Goal: Contribute content

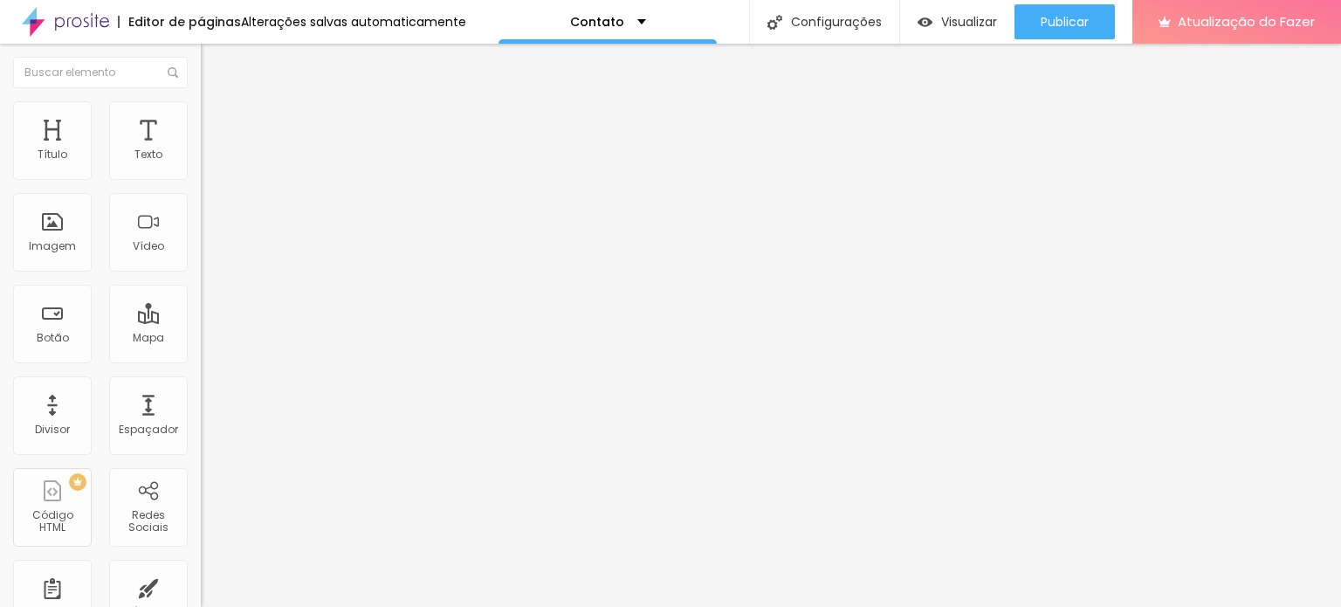
click at [214, 57] on img "button" at bounding box center [221, 64] width 14 height 14
click at [214, 65] on img "button" at bounding box center [221, 64] width 14 height 14
click at [16, 65] on input "text" at bounding box center [100, 72] width 175 height 31
click at [134, 160] on font "Texto" at bounding box center [148, 154] width 28 height 15
click at [140, 139] on div "Texto" at bounding box center [148, 140] width 79 height 79
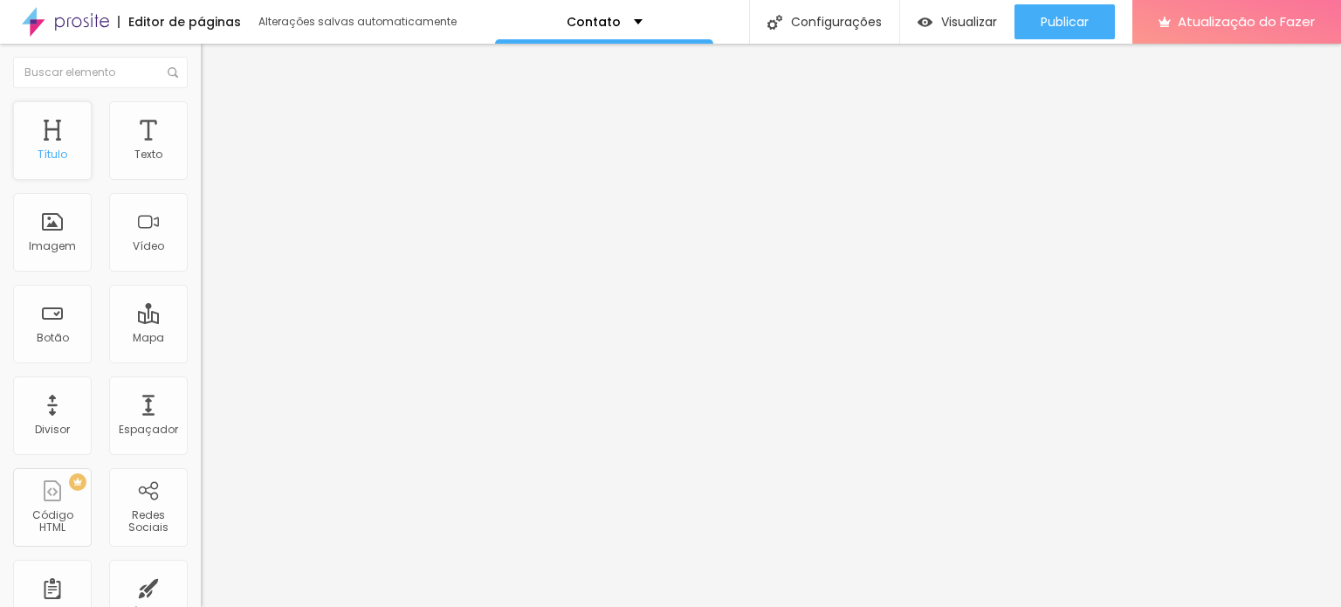
click at [79, 141] on div "Título" at bounding box center [52, 140] width 79 height 79
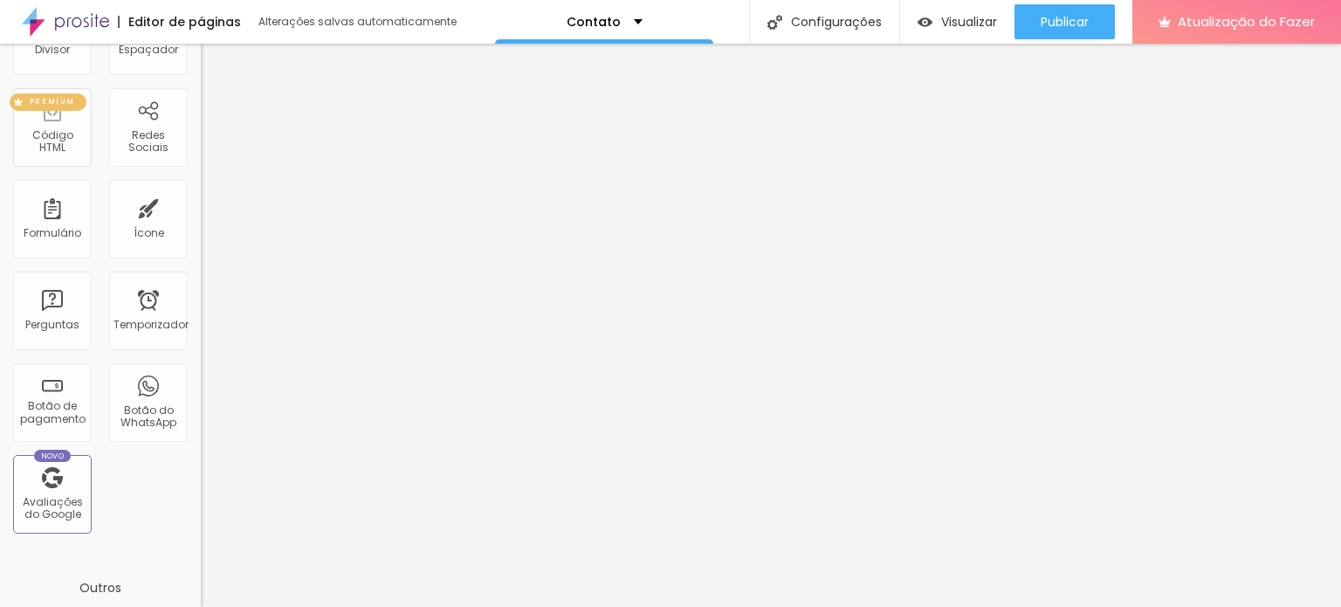
scroll to position [349, 0]
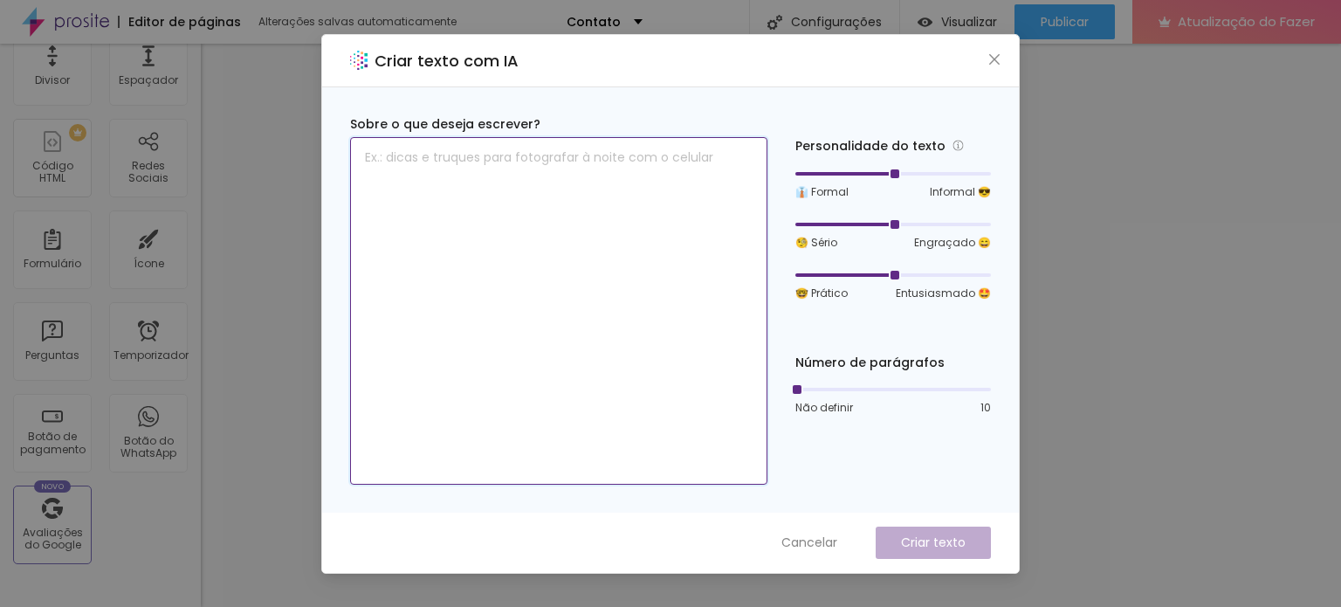
click at [448, 153] on textarea at bounding box center [558, 310] width 417 height 347
paste textarea "Agende seu ensaio externo em [GEOGRAPHIC_DATA] e fortaleça sua presença profiss…"
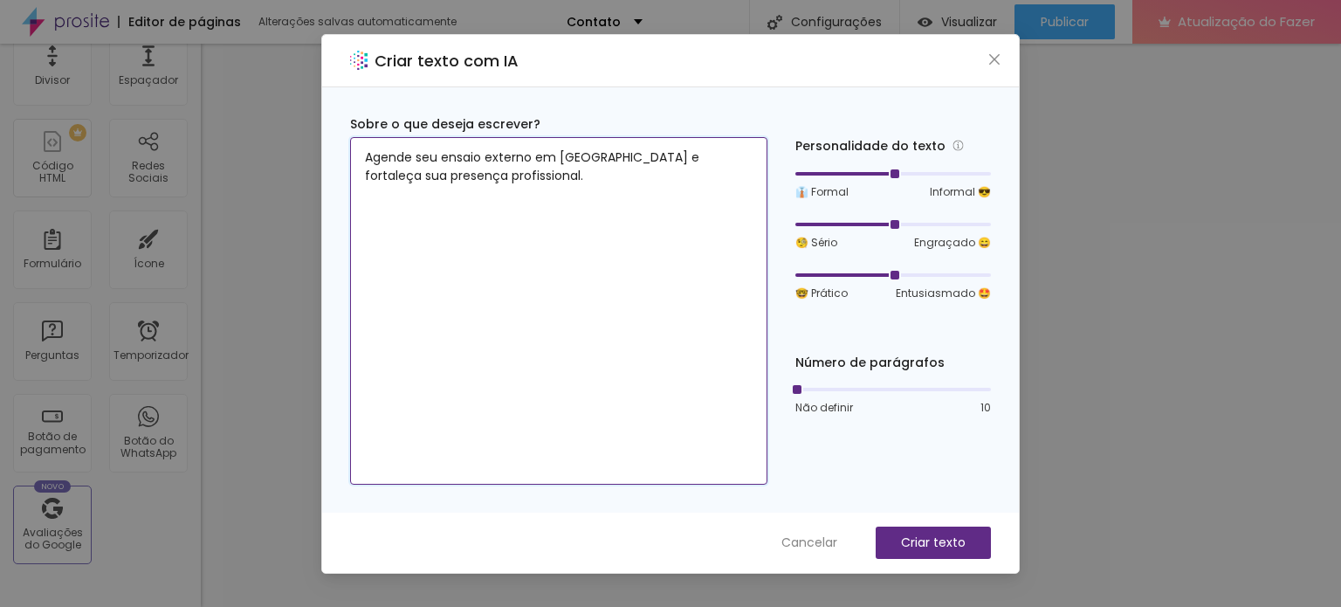
click at [603, 190] on textarea "Agende seu ensaio externo em [GEOGRAPHIC_DATA] e fortaleça sua presença profiss…" at bounding box center [558, 310] width 417 height 347
type textarea "Agende seu ensaio externo em [GEOGRAPHIC_DATA] e fortaleça sua presença profiss…"
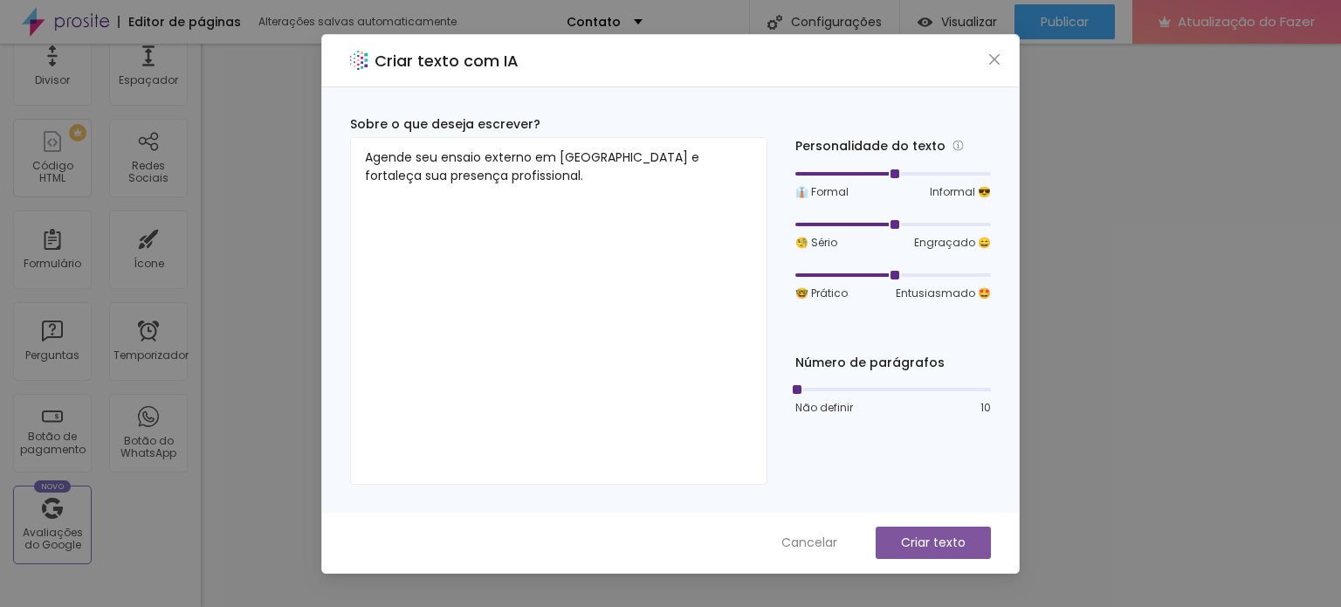
click at [921, 536] on font "Criar texto" at bounding box center [933, 541] width 65 height 17
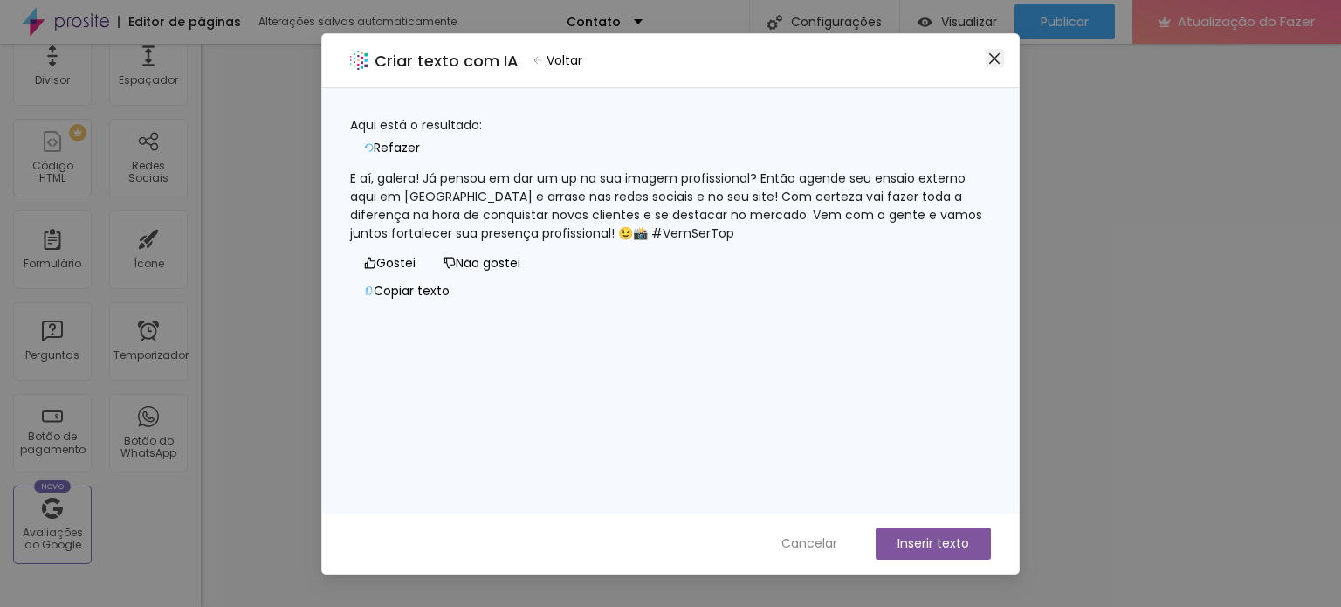
click at [993, 52] on icon "fechar" at bounding box center [994, 59] width 14 height 14
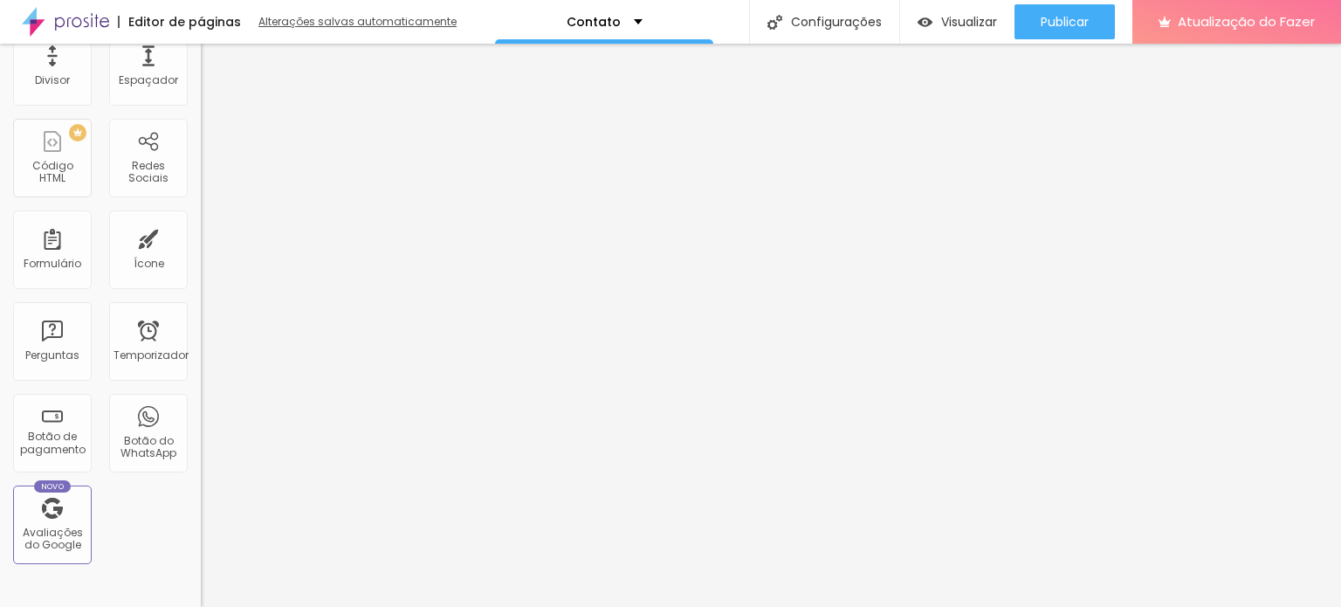
click at [306, 28] on font "Alterações salvas automaticamente" at bounding box center [357, 21] width 198 height 15
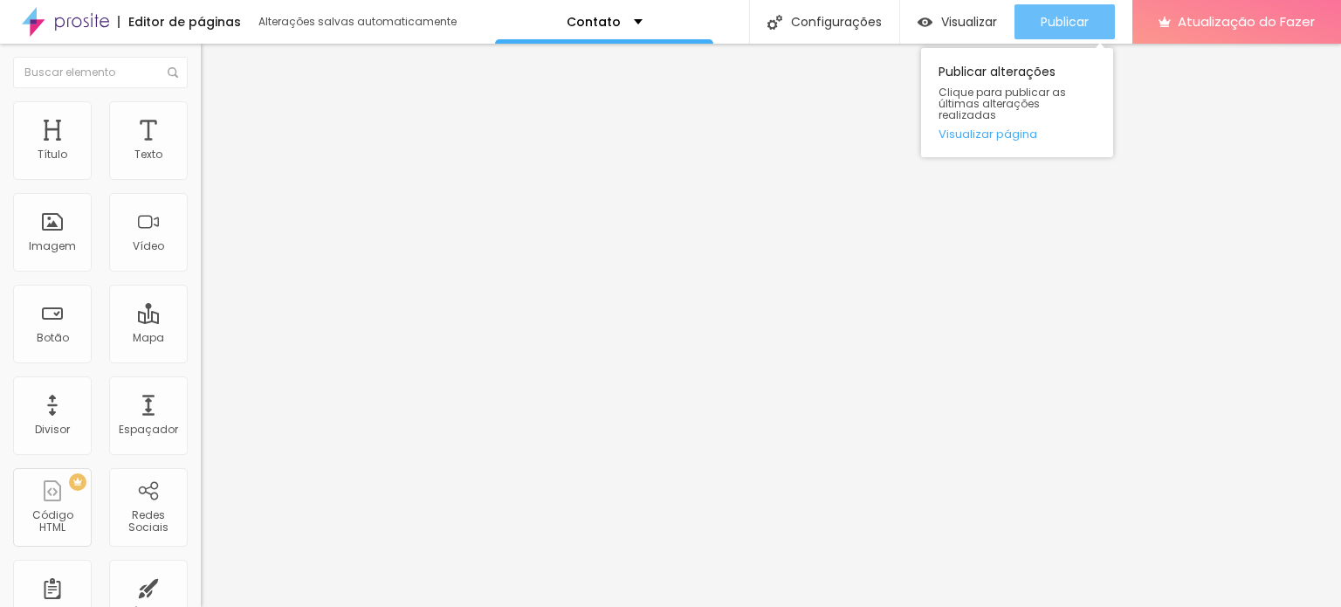
click at [1059, 4] on div "Publicar" at bounding box center [1065, 21] width 48 height 35
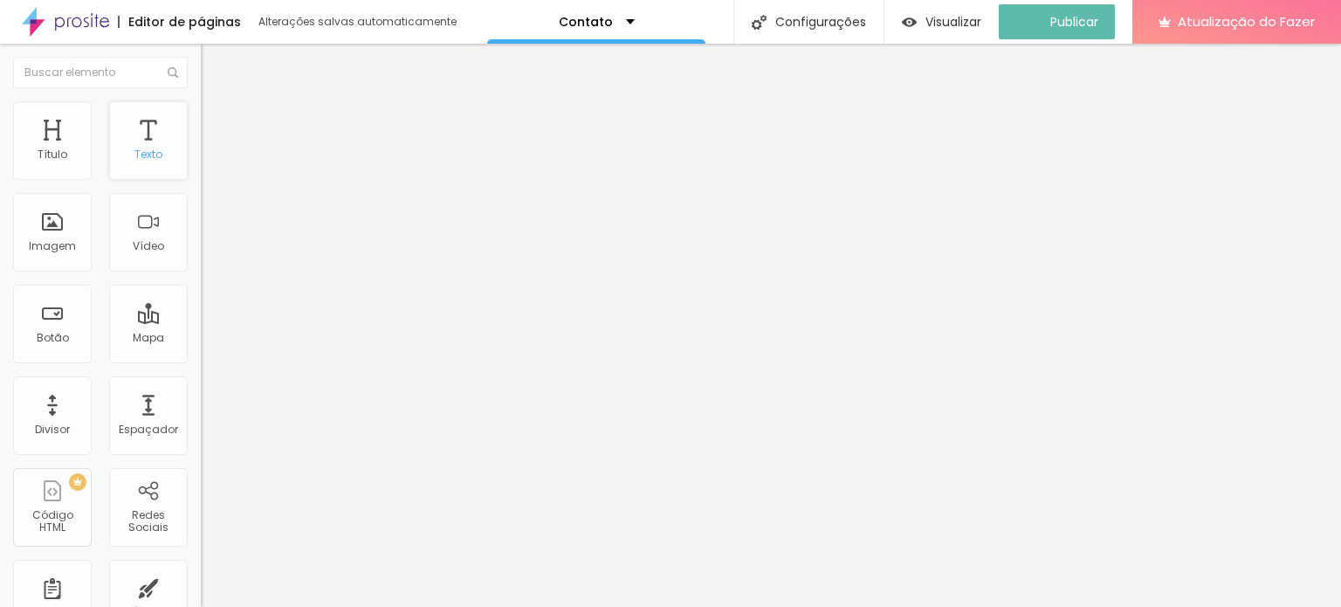
click at [134, 155] on font "Texto" at bounding box center [148, 154] width 28 height 15
click at [56, 244] on font "Imagem" at bounding box center [52, 245] width 47 height 15
click at [129, 253] on div "Vídeo" at bounding box center [148, 232] width 79 height 79
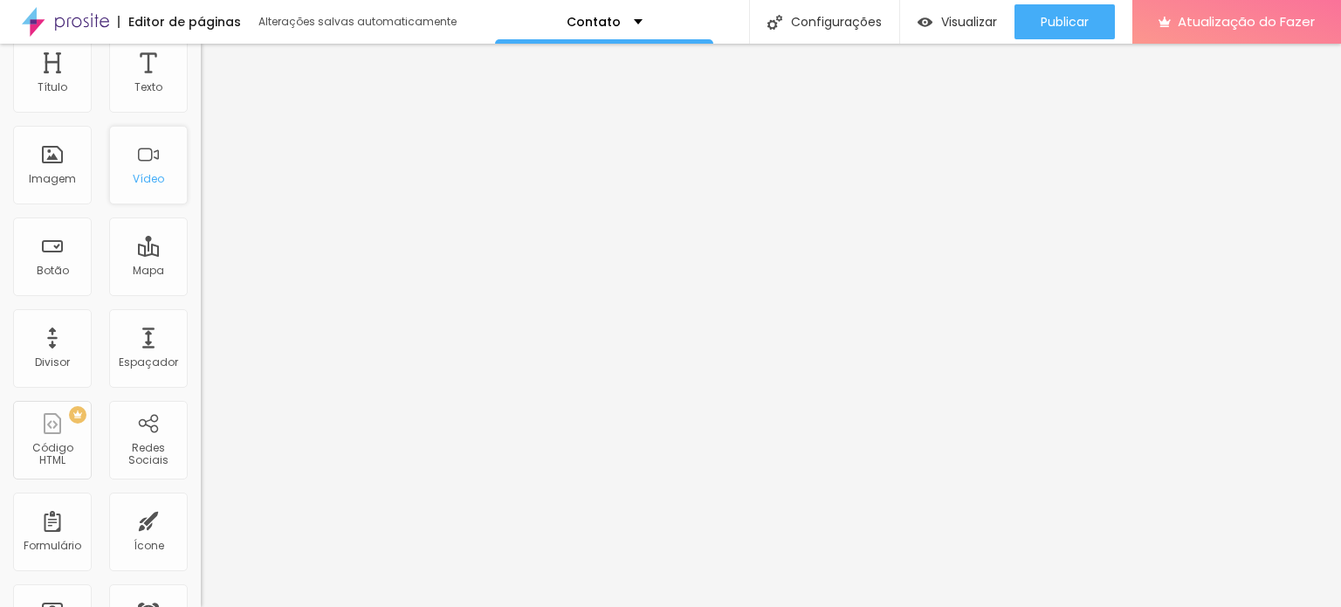
scroll to position [175, 0]
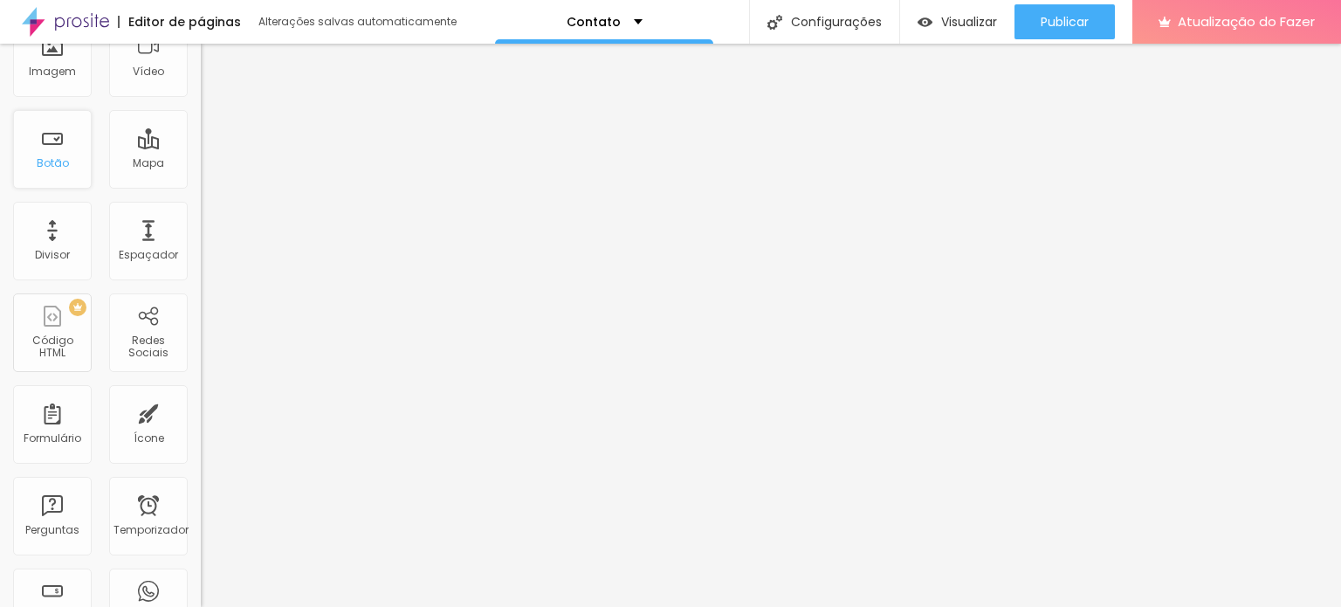
click at [53, 177] on div "Botão" at bounding box center [52, 149] width 79 height 79
click at [140, 161] on font "Mapa" at bounding box center [148, 162] width 31 height 15
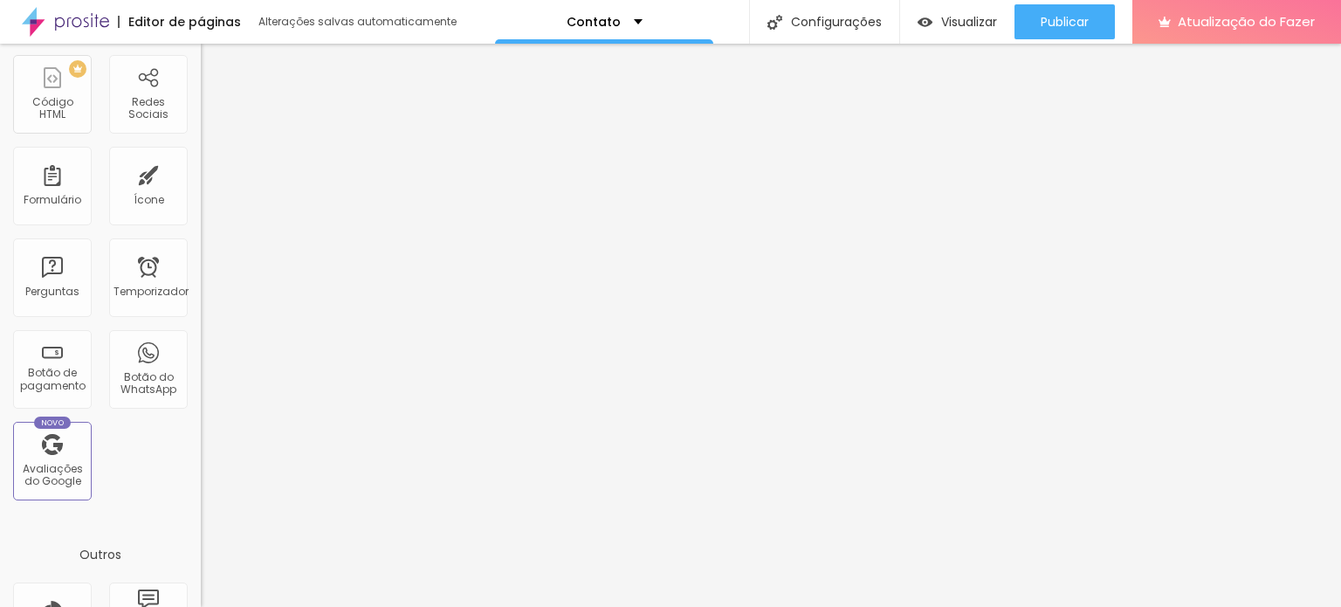
scroll to position [436, 0]
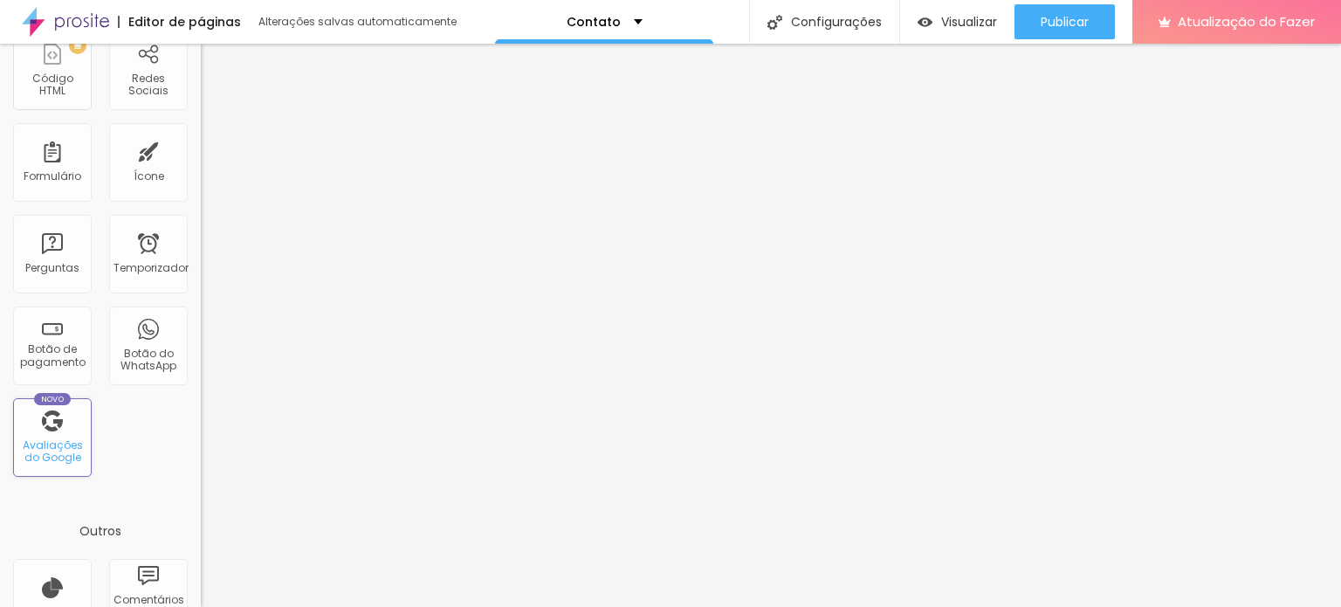
click at [50, 440] on font "Avaliações do Google" at bounding box center [53, 450] width 60 height 27
click at [52, 436] on div "Novo Avaliações do Google" at bounding box center [52, 437] width 79 height 79
click at [38, 350] on font "Botão de pagamento" at bounding box center [52, 354] width 65 height 27
click at [153, 351] on font "Botão do WhatsApp" at bounding box center [148, 359] width 56 height 27
click at [128, 248] on div "Temporizador" at bounding box center [148, 254] width 79 height 79
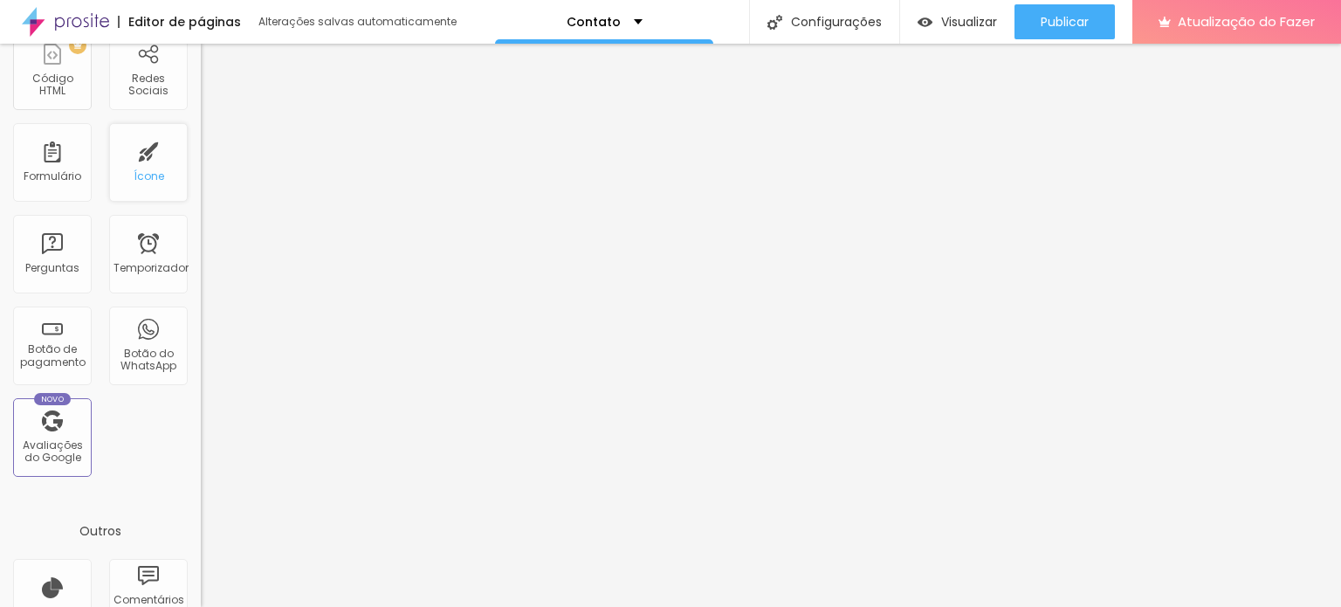
scroll to position [349, 0]
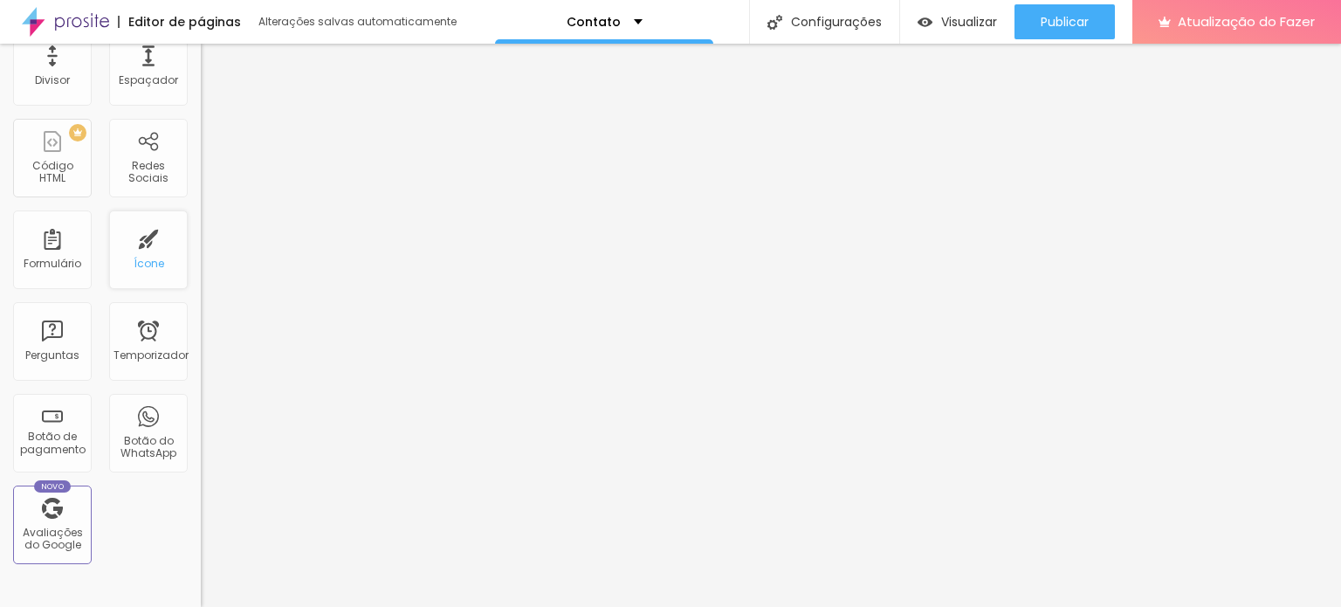
click at [147, 248] on div "Ícone" at bounding box center [148, 249] width 79 height 79
click at [54, 155] on div "PREMIUM Código HTML" at bounding box center [52, 158] width 79 height 79
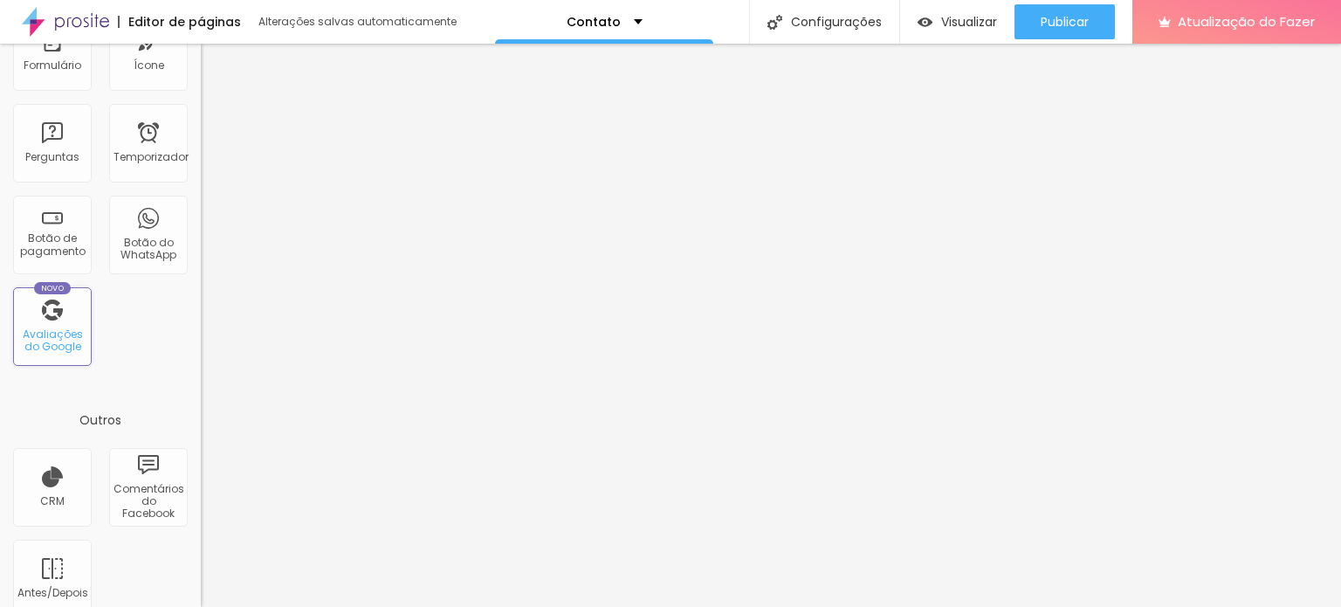
scroll to position [570, 0]
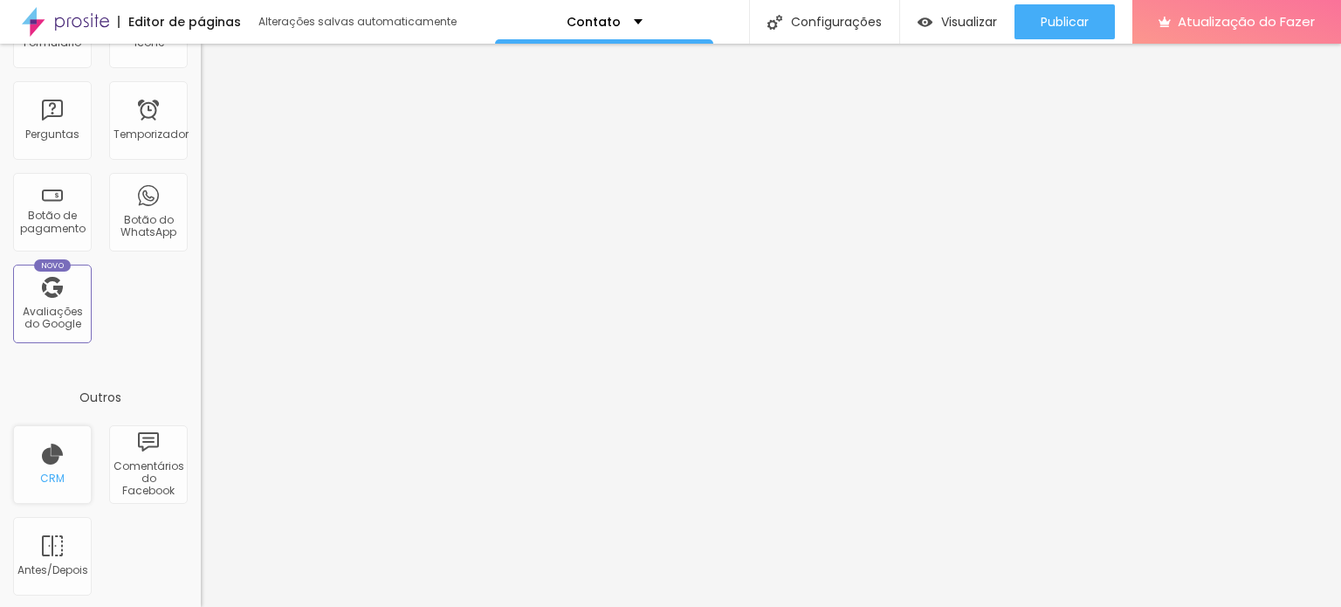
click at [43, 460] on div "CRM" at bounding box center [52, 464] width 79 height 79
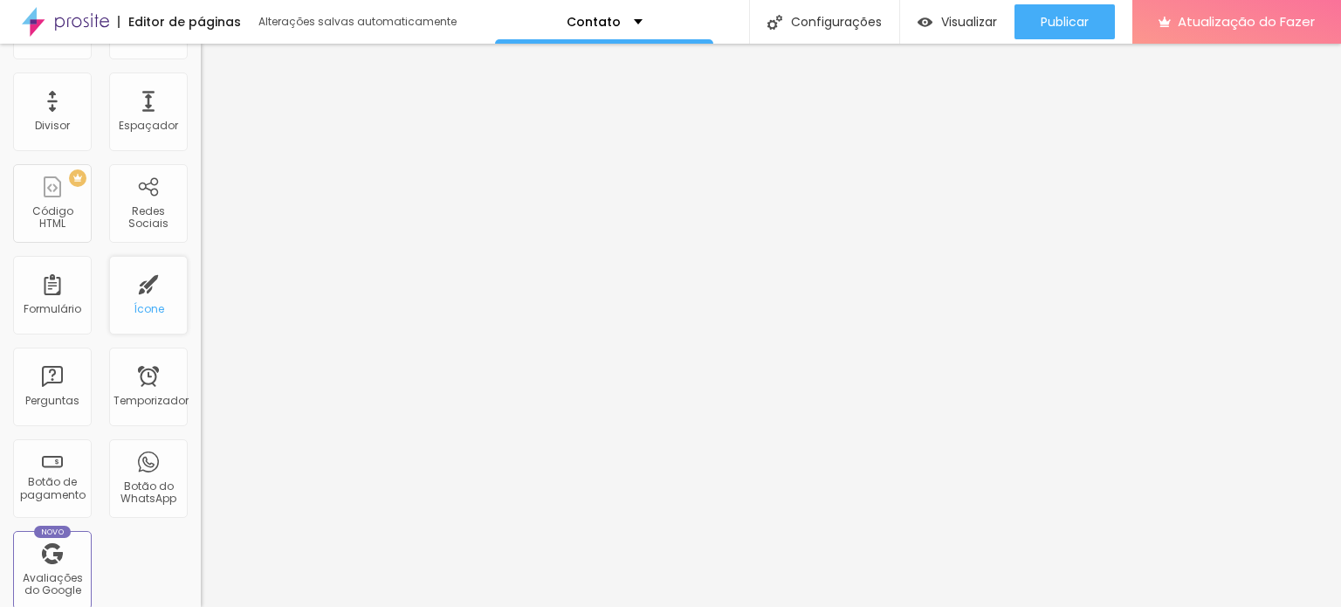
scroll to position [0, 0]
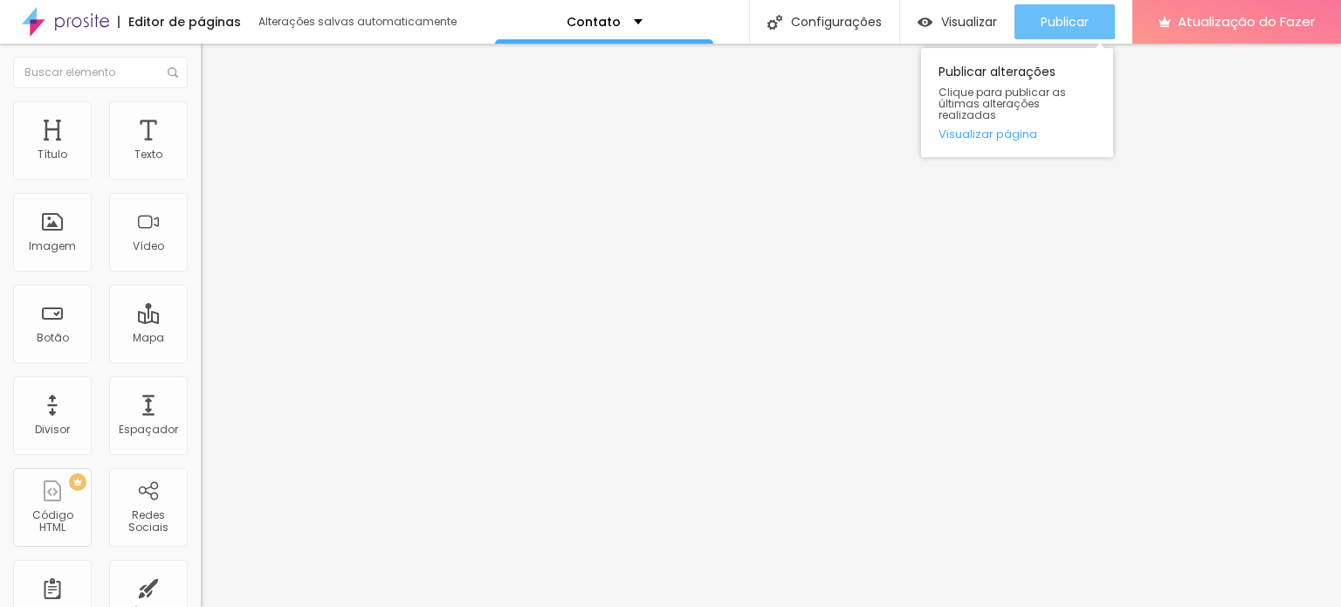
click at [1055, 20] on font "Publicar" at bounding box center [1065, 21] width 48 height 17
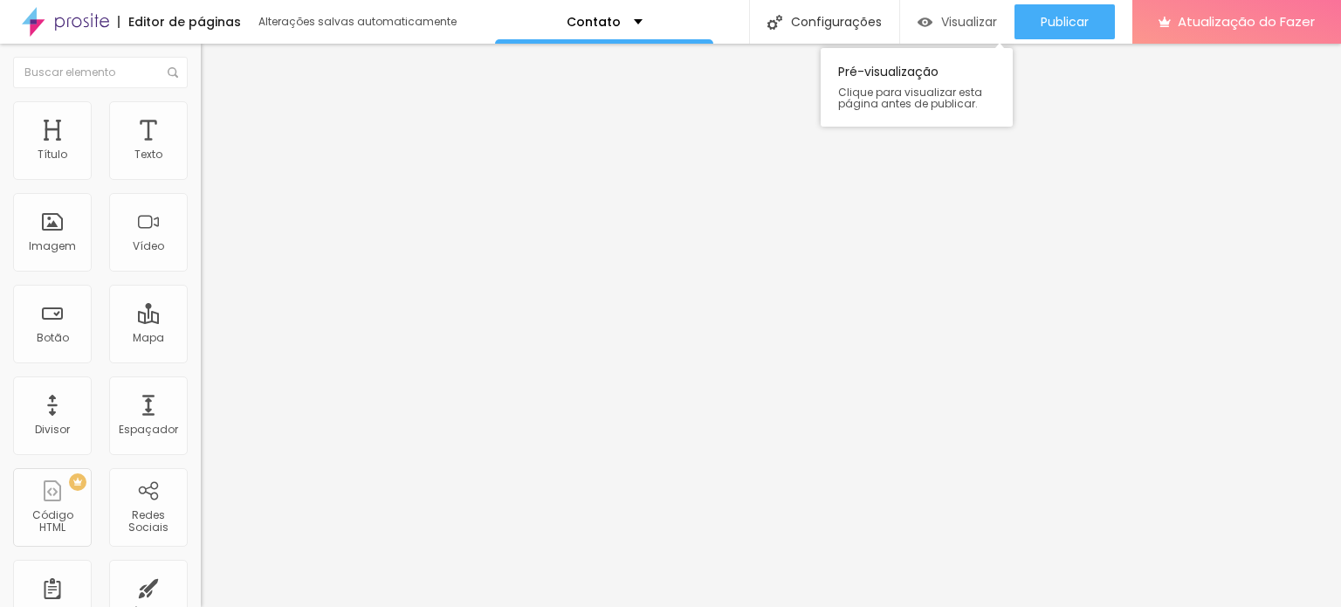
click at [959, 21] on font "Visualizar" at bounding box center [969, 21] width 56 height 17
